Goal: Complete application form

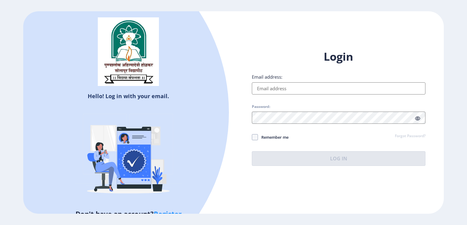
click at [275, 90] on input "Email address:" at bounding box center [338, 88] width 173 height 12
click at [278, 85] on input "Email address:" at bounding box center [338, 88] width 173 height 12
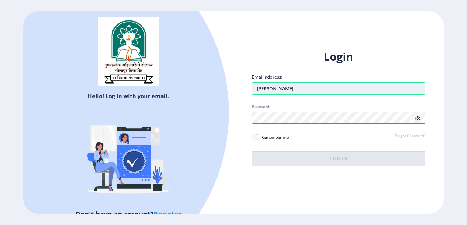
type input "[EMAIL_ADDRESS][DOMAIN_NAME]"
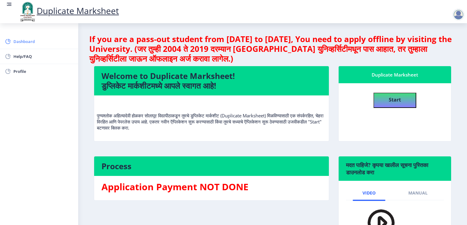
click at [23, 42] on span "Dashboard" at bounding box center [43, 41] width 60 height 7
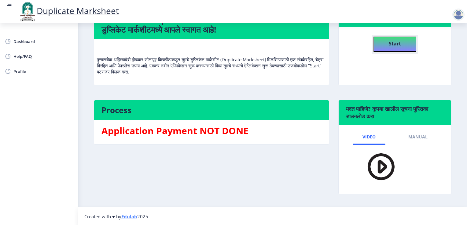
click at [407, 38] on button "Start" at bounding box center [394, 44] width 43 height 15
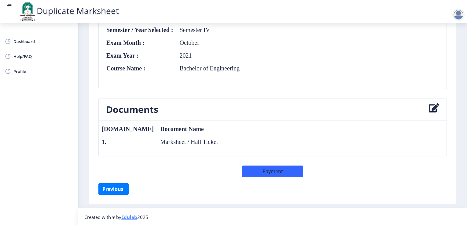
scroll to position [301, 0]
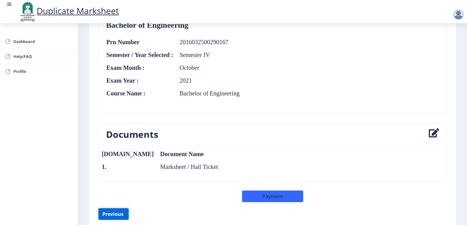
click at [105, 212] on button "Previous ‍" at bounding box center [113, 215] width 30 height 12
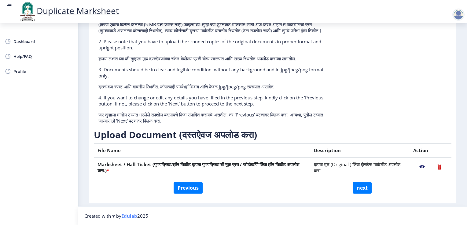
scroll to position [82, 0]
click at [194, 190] on button "Previous" at bounding box center [187, 188] width 29 height 12
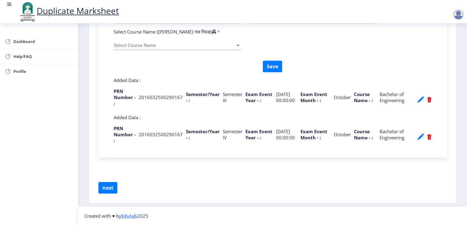
scroll to position [281, 0]
click at [427, 138] on nb-action at bounding box center [429, 136] width 5 height 7
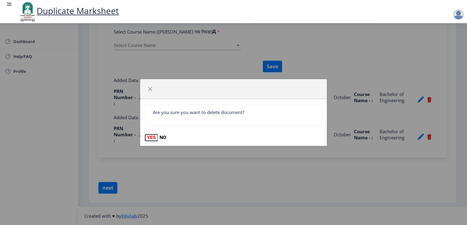
click at [150, 137] on button "YES" at bounding box center [151, 138] width 13 height 6
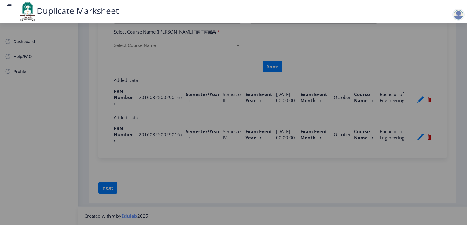
select select
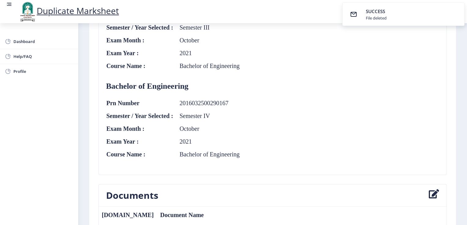
scroll to position [326, 0]
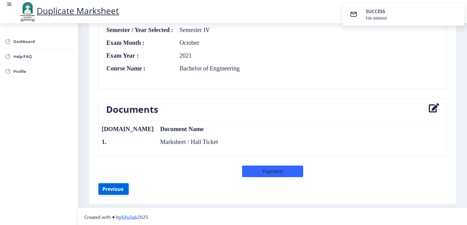
click at [119, 188] on button "Previous ‍" at bounding box center [113, 190] width 30 height 12
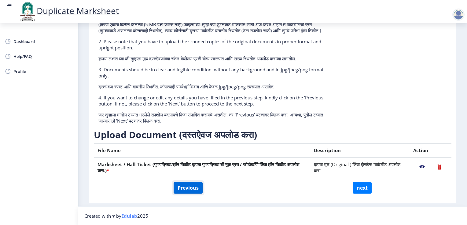
click at [196, 188] on button "Previous" at bounding box center [187, 188] width 29 height 12
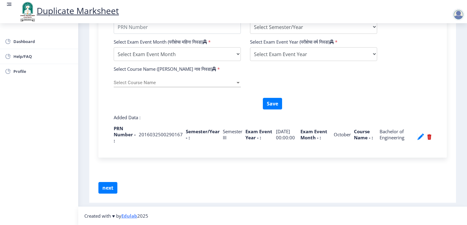
scroll to position [243, 0]
click at [274, 102] on button "Save" at bounding box center [272, 104] width 19 height 12
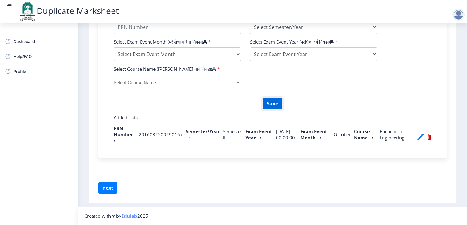
click at [274, 102] on button "Save" at bounding box center [272, 104] width 19 height 12
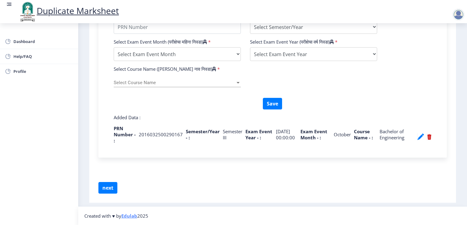
click at [427, 140] on nb-action at bounding box center [429, 136] width 5 height 7
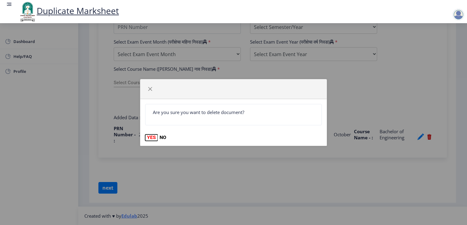
click at [149, 140] on button "YES" at bounding box center [151, 138] width 13 height 6
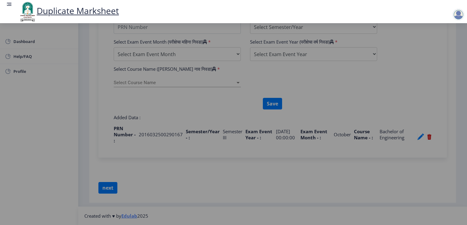
select select
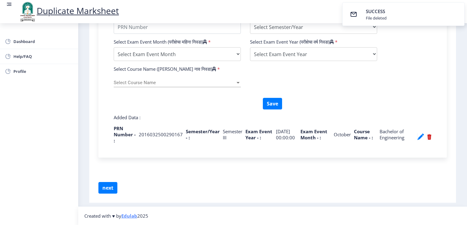
click at [420, 139] on nb-action at bounding box center [420, 136] width 7 height 7
type input "2016032500290167"
select select "Semester III"
select select "October"
select select "2021"
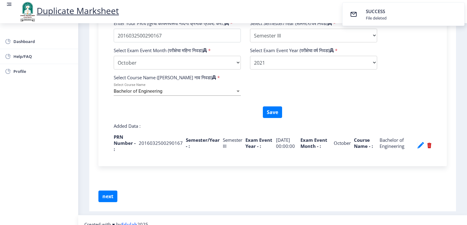
scroll to position [228, 0]
click at [272, 118] on button "Save" at bounding box center [272, 113] width 19 height 12
select select
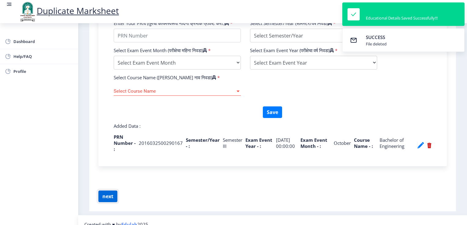
click at [109, 202] on button "next" at bounding box center [107, 197] width 19 height 12
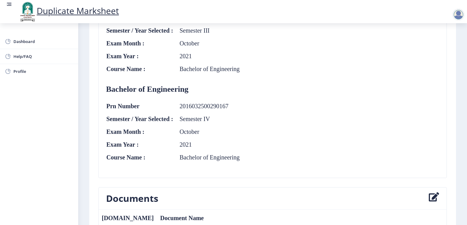
scroll to position [308, 0]
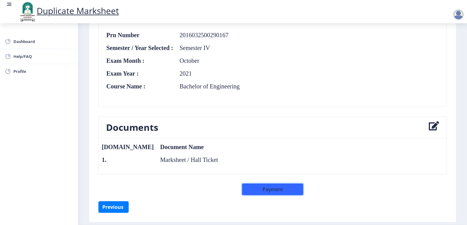
click at [274, 190] on button "Payment" at bounding box center [272, 190] width 61 height 12
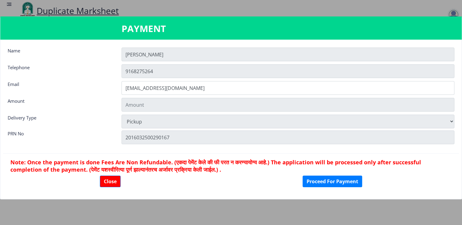
type input "301"
click at [206, 192] on nb-card-body "Name [PERSON_NAME] [PHONE_NUMBER] Email [EMAIL_ADDRESS][DOMAIN_NAME] Amount 301…" at bounding box center [230, 120] width 461 height 160
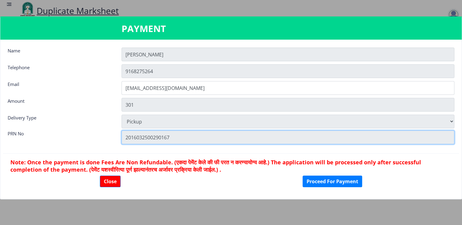
click at [143, 139] on input "2016032500290167" at bounding box center [288, 138] width 333 height 14
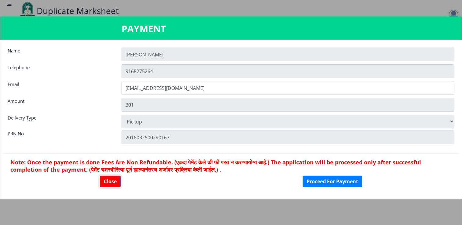
click at [111, 184] on button "Close" at bounding box center [110, 182] width 21 height 12
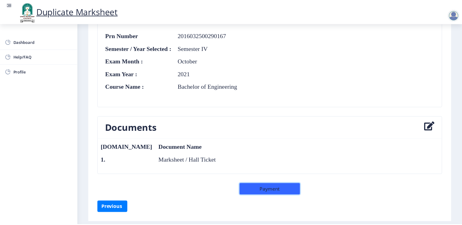
scroll to position [326, 0]
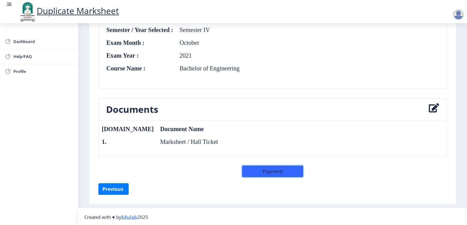
click at [286, 173] on button "Payment" at bounding box center [272, 172] width 61 height 12
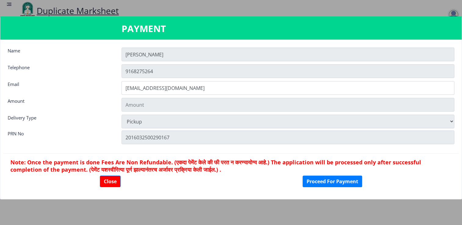
scroll to position [325, 0]
type input "301"
click at [333, 181] on button "Proceed For Payment" at bounding box center [333, 182] width 60 height 12
